Goal: Task Accomplishment & Management: Manage account settings

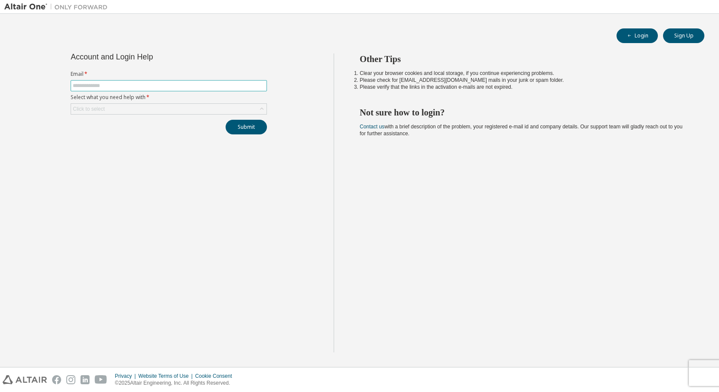
click at [113, 83] on input "text" at bounding box center [169, 85] width 192 height 7
type input "**********"
click at [144, 106] on div "Click to select" at bounding box center [168, 109] width 195 height 10
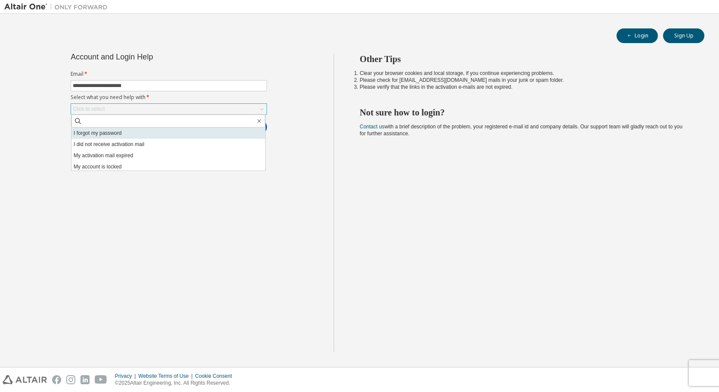
click at [109, 137] on li "I forgot my password" at bounding box center [168, 132] width 194 height 11
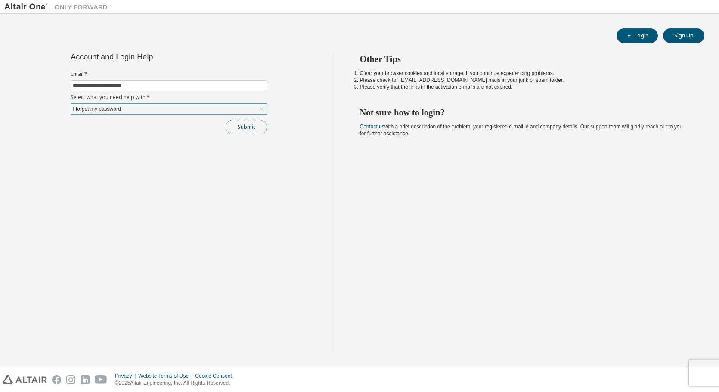
click at [252, 127] on button "Submit" at bounding box center [246, 127] width 41 height 15
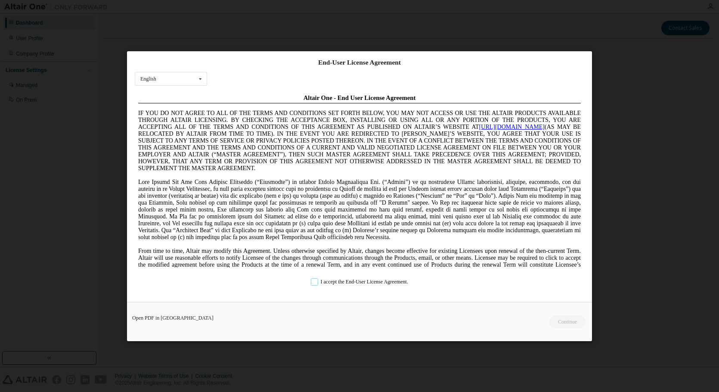
click at [311, 282] on label "I accept the End-User License Agreement." at bounding box center [359, 281] width 97 height 7
click at [563, 319] on button "Continue" at bounding box center [566, 321] width 37 height 13
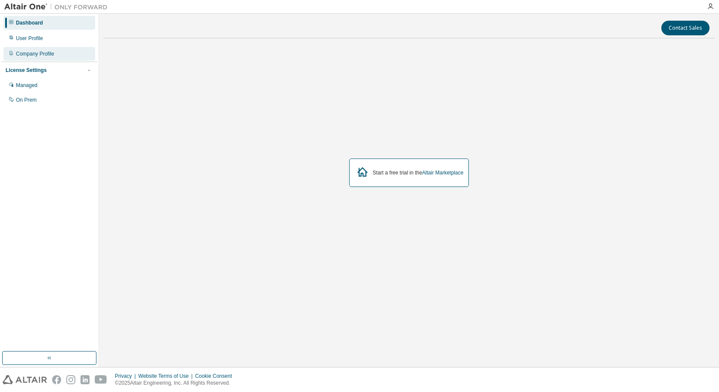
click at [21, 53] on div "Company Profile" at bounding box center [35, 53] width 38 height 7
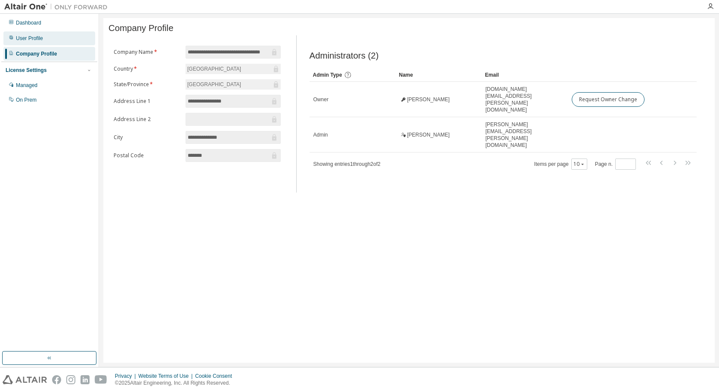
click at [31, 40] on div "User Profile" at bounding box center [29, 38] width 27 height 7
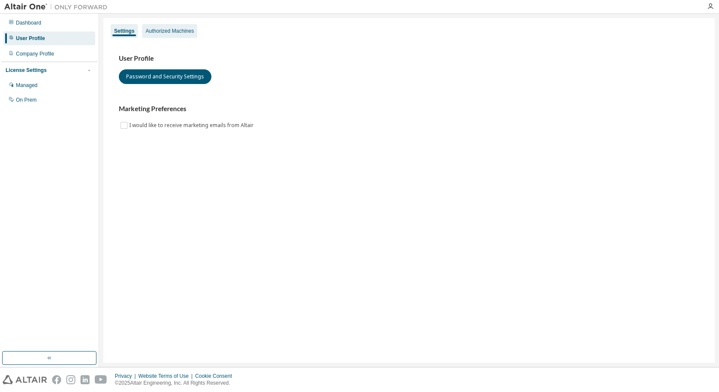
click at [185, 32] on div "Authorized Machines" at bounding box center [169, 31] width 48 height 7
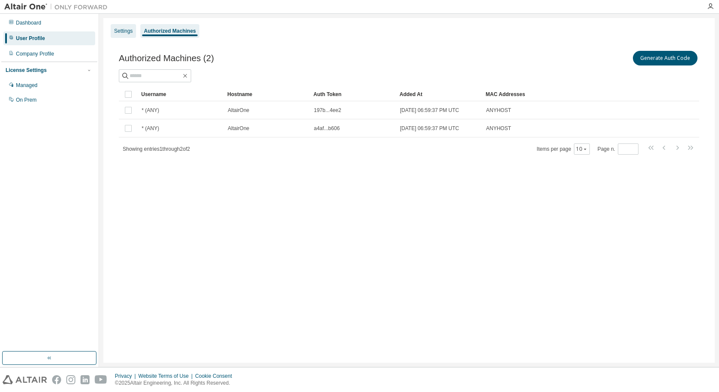
click at [124, 34] on div "Settings" at bounding box center [123, 31] width 19 height 7
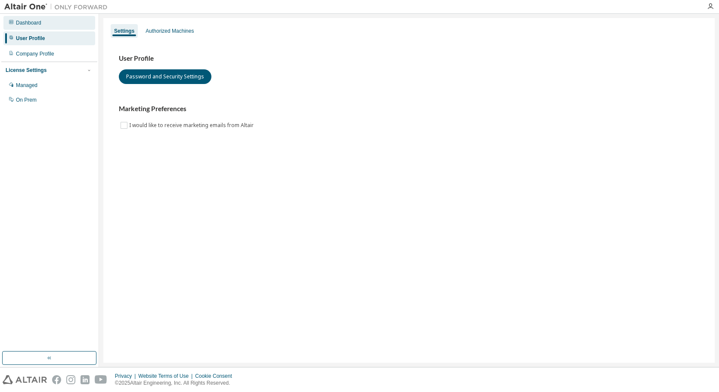
click at [31, 21] on div "Dashboard" at bounding box center [28, 22] width 25 height 7
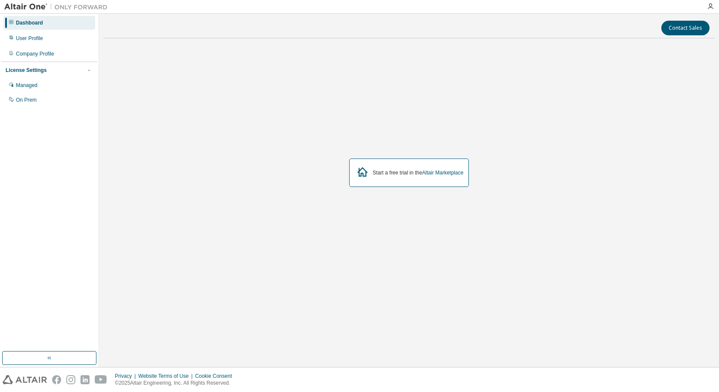
click at [43, 361] on button "button" at bounding box center [49, 358] width 94 height 14
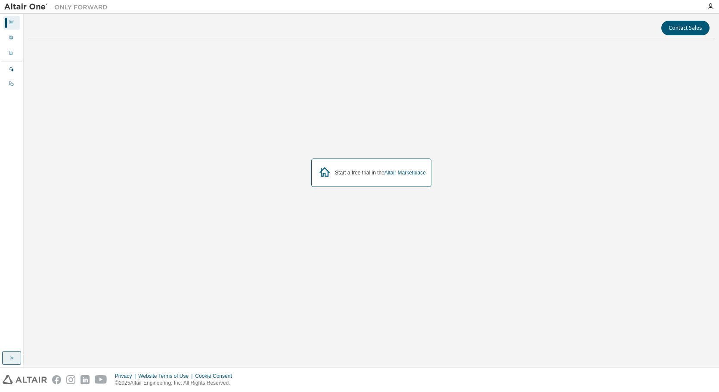
click at [10, 360] on icon "button" at bounding box center [11, 357] width 7 height 7
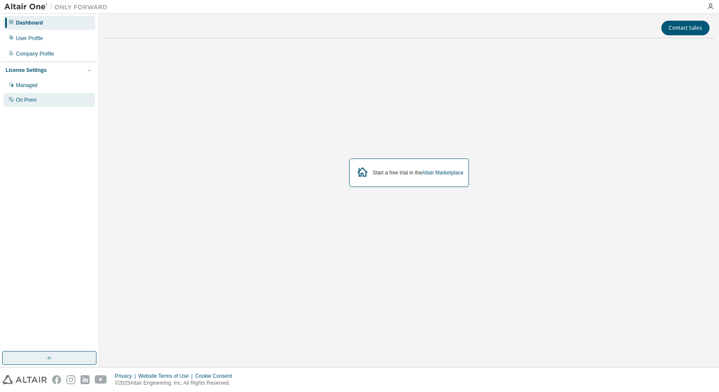
click at [36, 96] on div "On Prem" at bounding box center [49, 100] width 92 height 14
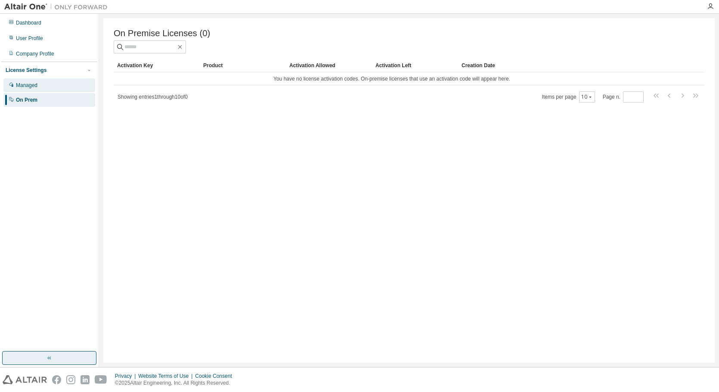
click at [33, 86] on div "Managed" at bounding box center [27, 85] width 22 height 7
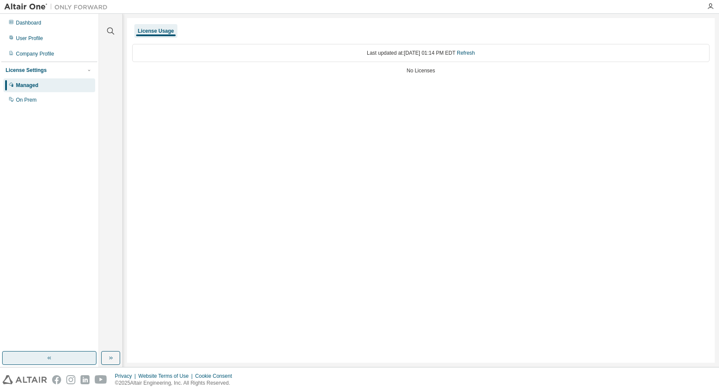
click at [45, 70] on div "License Settings" at bounding box center [49, 70] width 87 height 8
click at [55, 69] on div "License Settings" at bounding box center [49, 70] width 87 height 8
click at [36, 49] on div "Company Profile" at bounding box center [49, 54] width 92 height 14
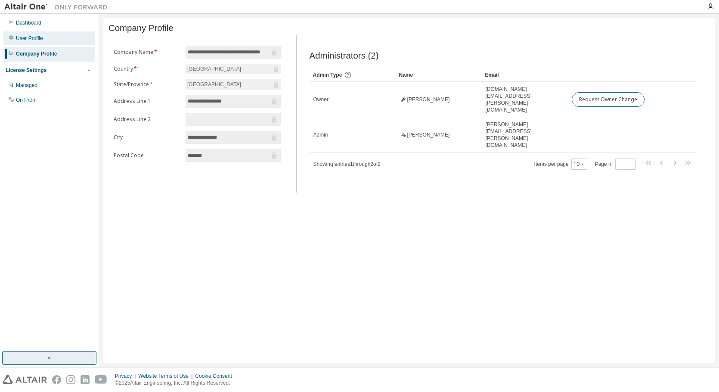
click at [37, 42] on div "User Profile" at bounding box center [49, 38] width 92 height 14
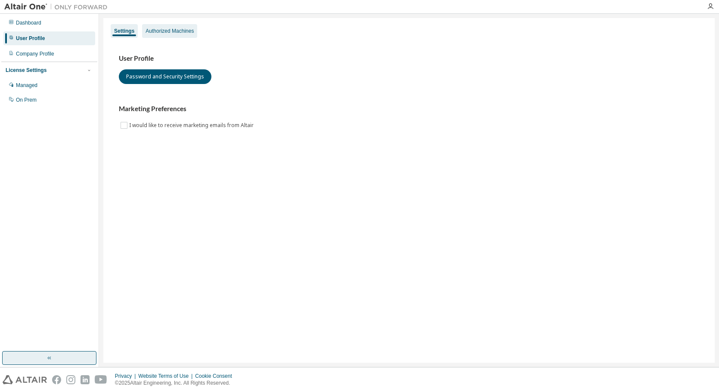
click at [168, 28] on div "Authorized Machines" at bounding box center [169, 31] width 48 height 7
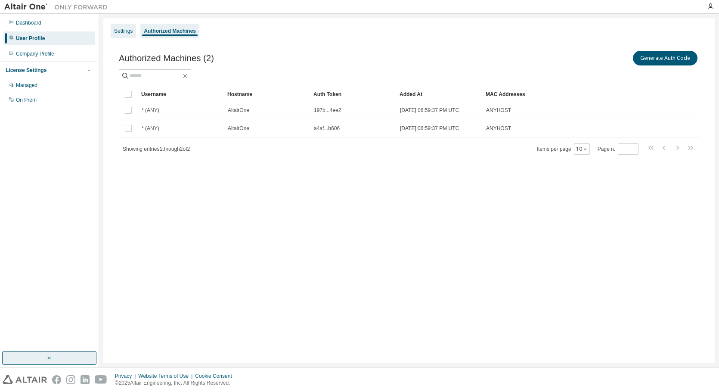
click at [117, 29] on div "Settings" at bounding box center [123, 31] width 19 height 7
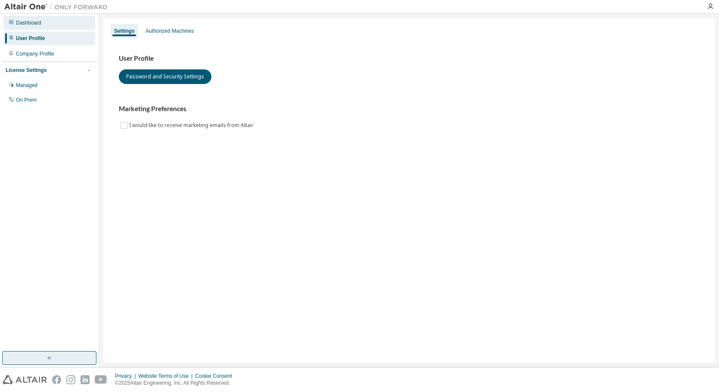
click at [35, 20] on div "Dashboard" at bounding box center [28, 22] width 25 height 7
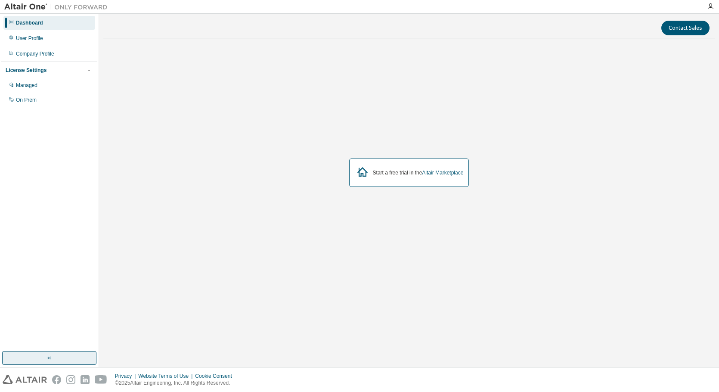
click at [414, 176] on div "Start a free trial in the Altair Marketplace" at bounding box center [409, 172] width 120 height 28
click at [15, 5] on img at bounding box center [58, 7] width 108 height 9
drag, startPoint x: 15, startPoint y: 0, endPoint x: 258, endPoint y: 82, distance: 256.4
click at [257, 82] on div "Start a free trial in the Altair Marketplace" at bounding box center [408, 172] width 611 height 255
click at [419, 176] on div "Start a free trial in the Altair Marketplace" at bounding box center [409, 172] width 120 height 28
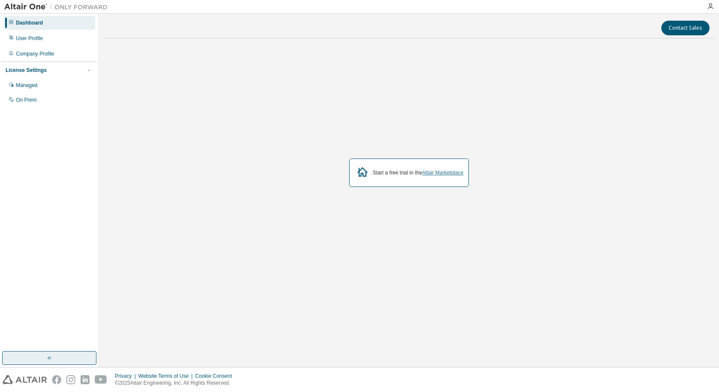
click at [445, 176] on link "Altair Marketplace" at bounding box center [442, 173] width 41 height 6
